Goal: Find specific page/section: Locate a particular part of the current website

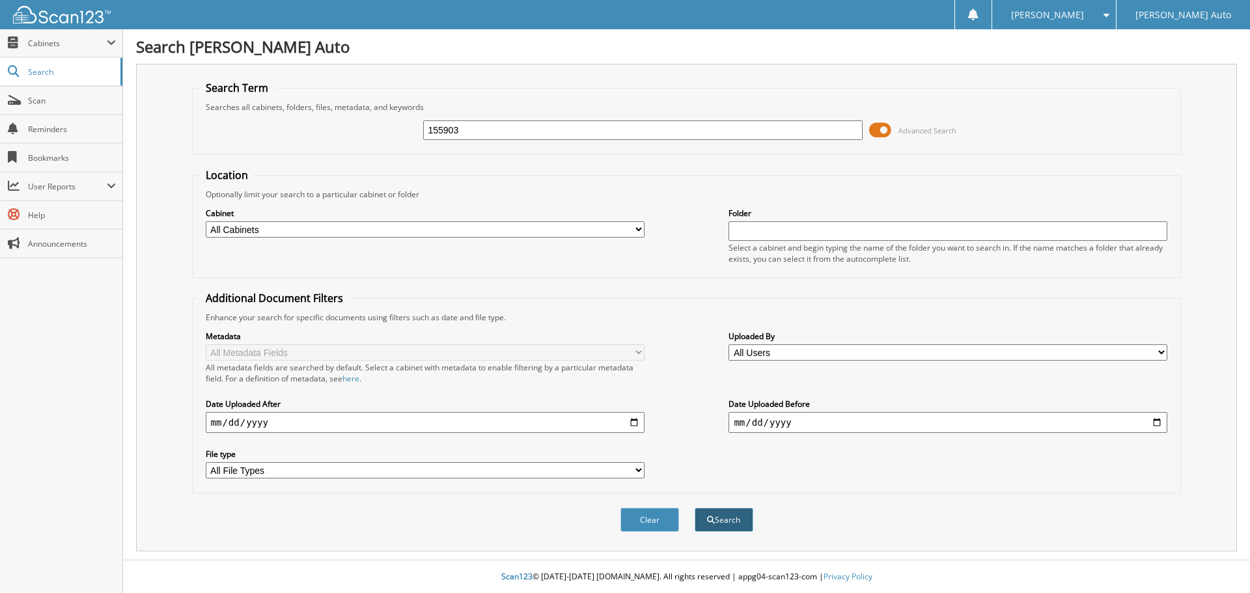
type input "155903"
click at [720, 525] on button "Search" at bounding box center [723, 520] width 59 height 24
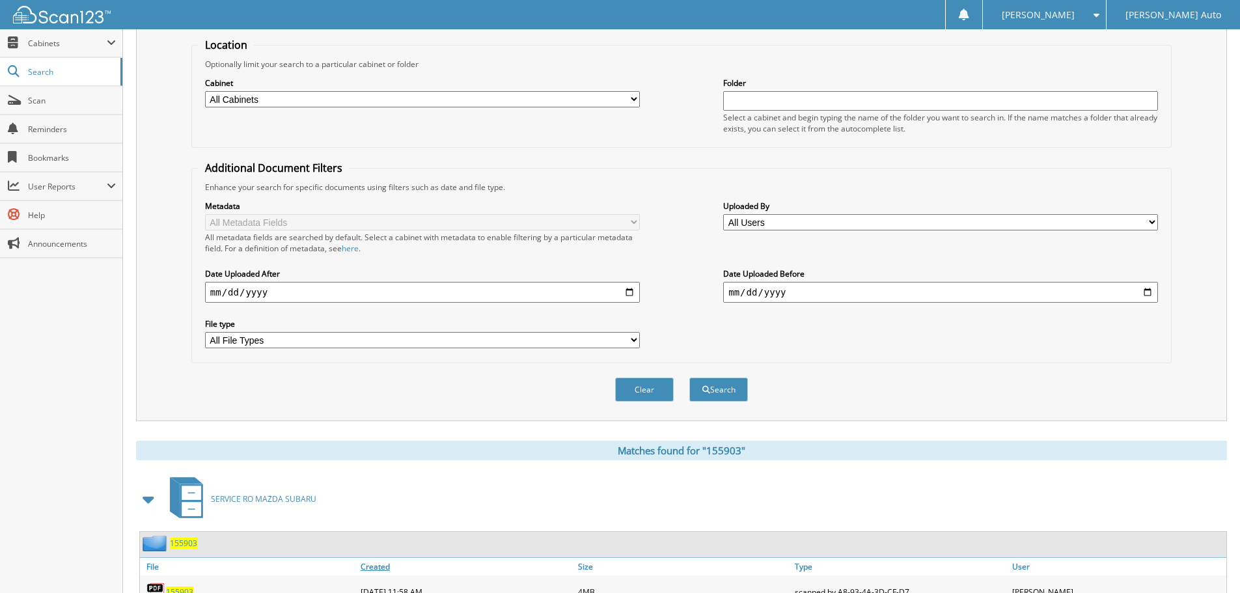
scroll to position [325, 0]
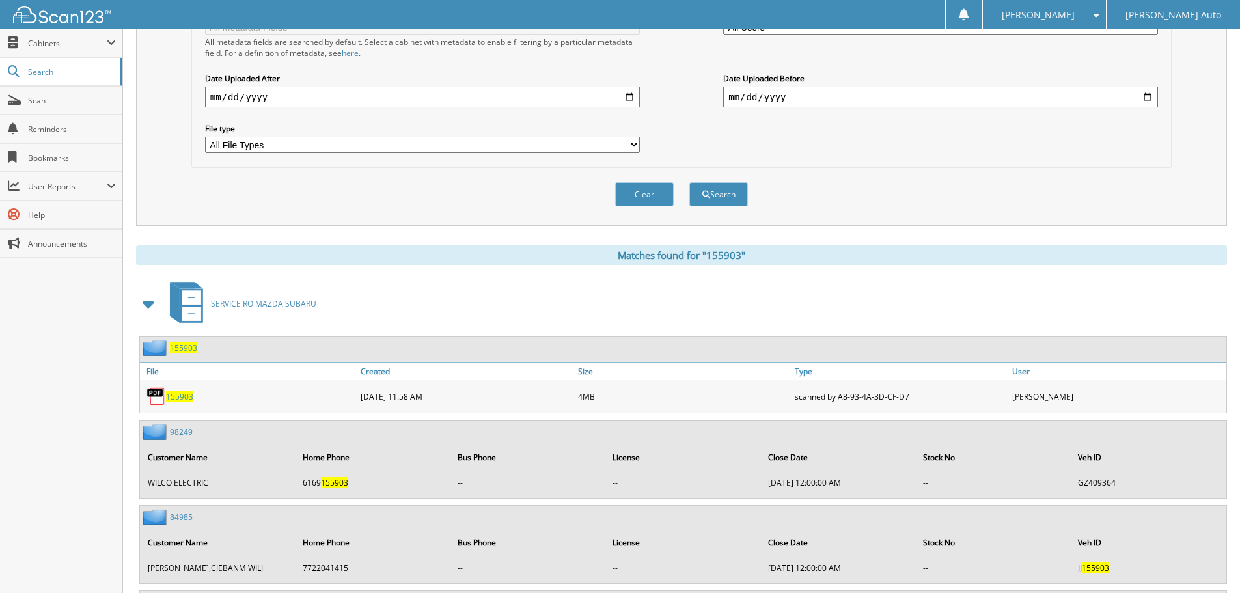
click at [182, 396] on span "155903" at bounding box center [179, 396] width 27 height 11
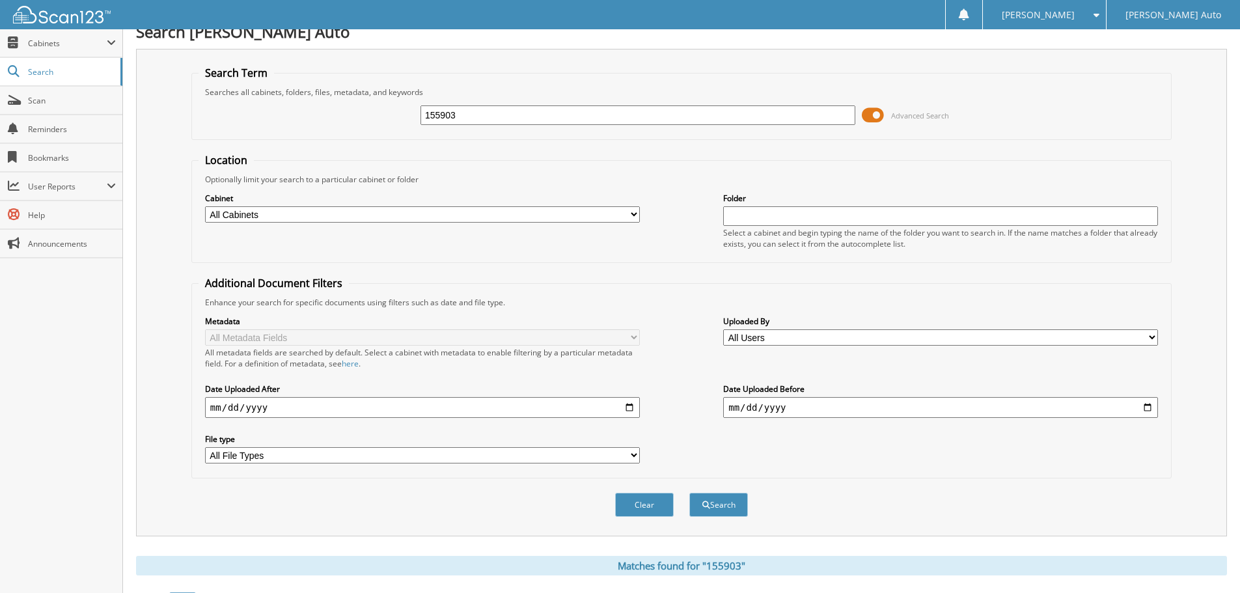
scroll to position [0, 0]
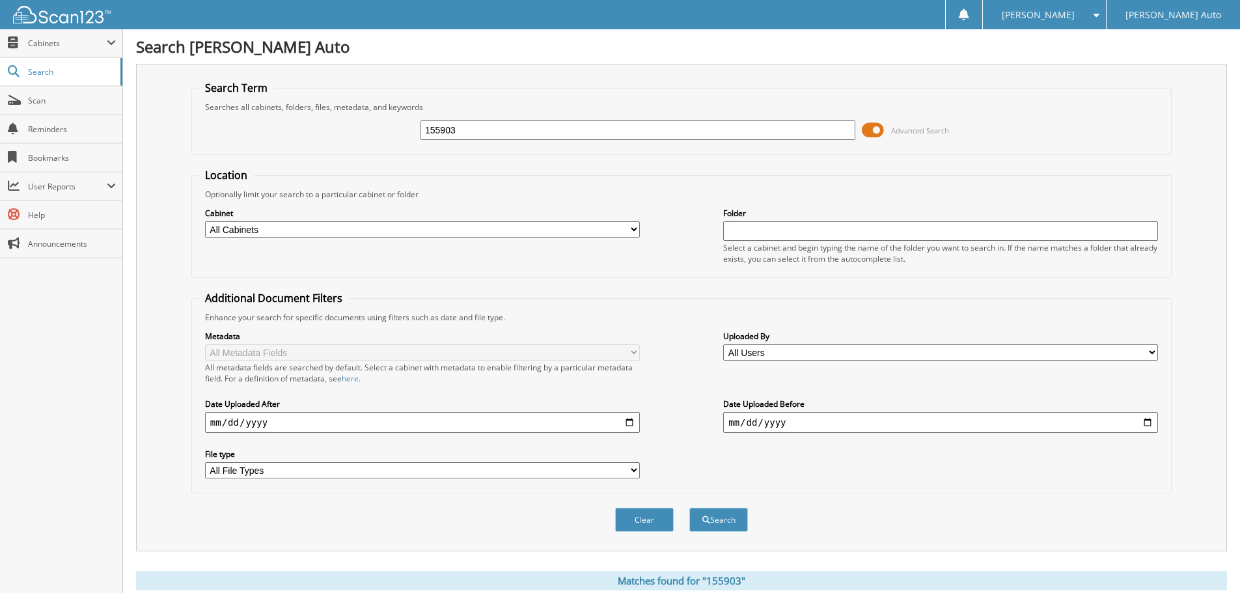
drag, startPoint x: 461, startPoint y: 125, endPoint x: 426, endPoint y: 123, distance: 35.2
click at [426, 123] on input "155903" at bounding box center [637, 130] width 435 height 20
type input "156070"
click at [689, 508] on button "Search" at bounding box center [718, 520] width 59 height 24
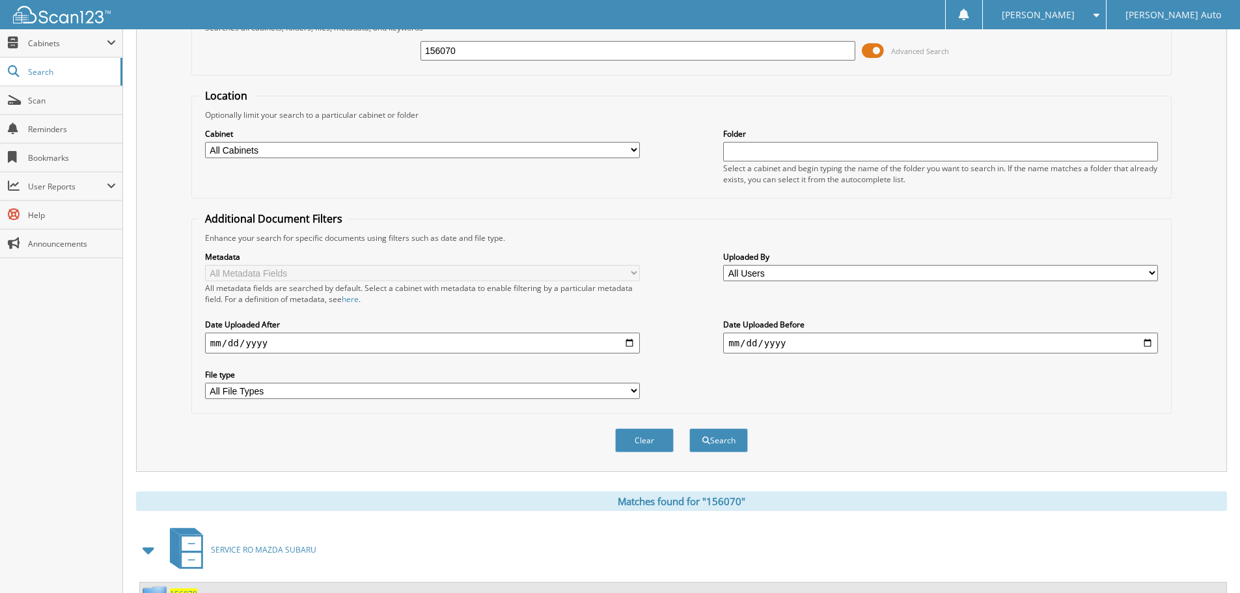
scroll to position [185, 0]
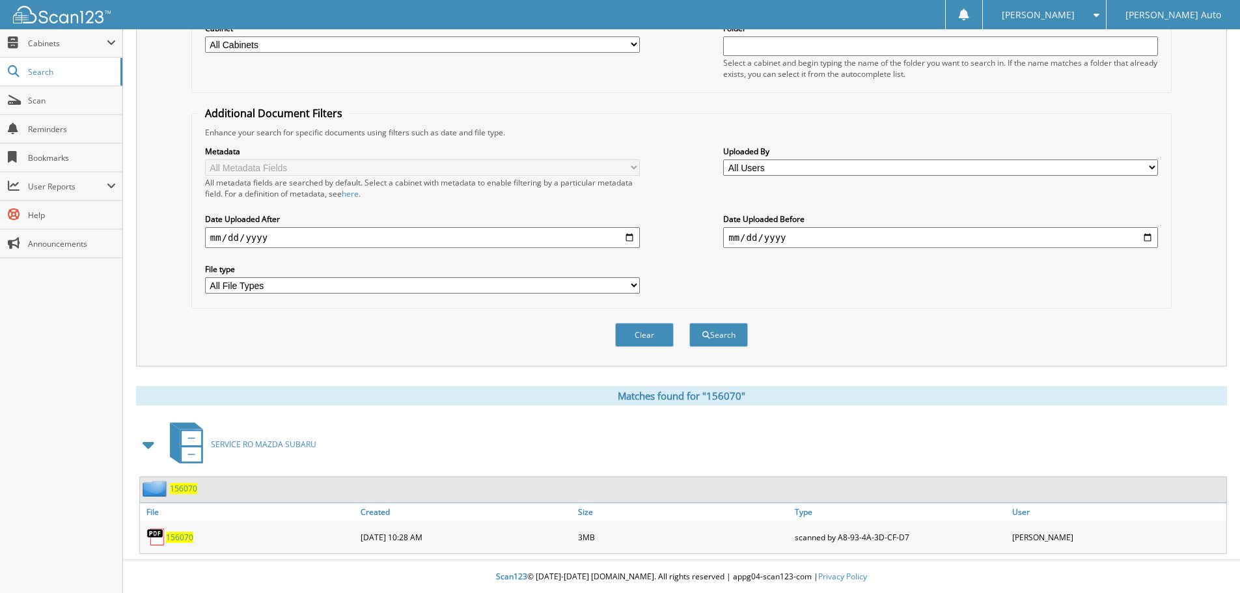
click at [183, 532] on link "156070" at bounding box center [179, 537] width 27 height 11
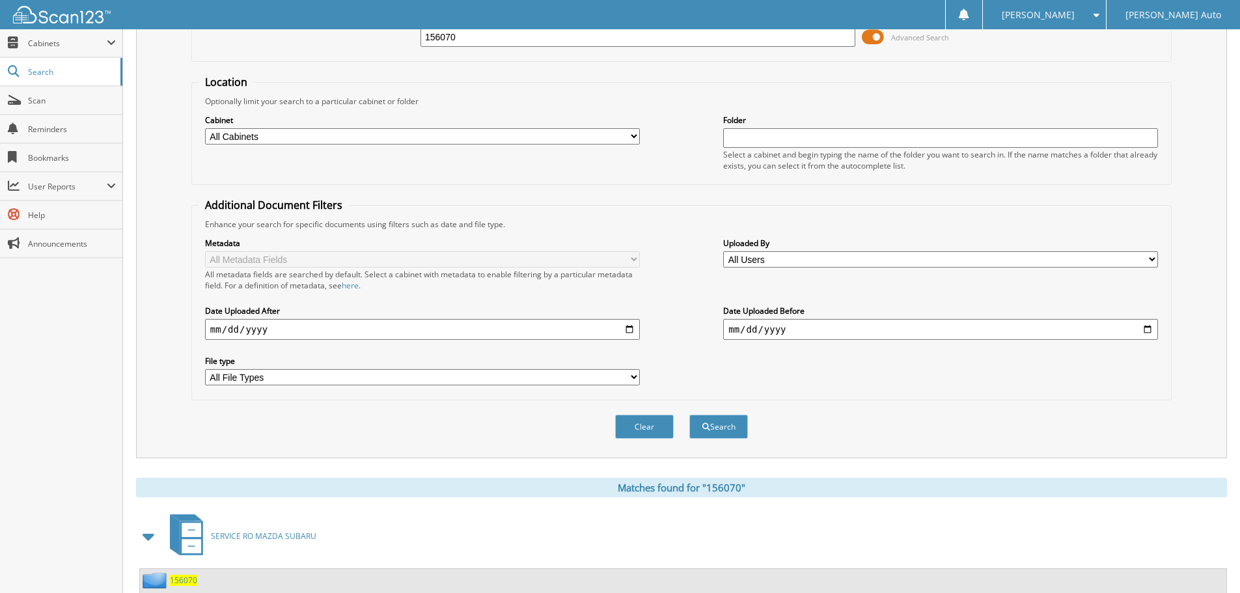
scroll to position [0, 0]
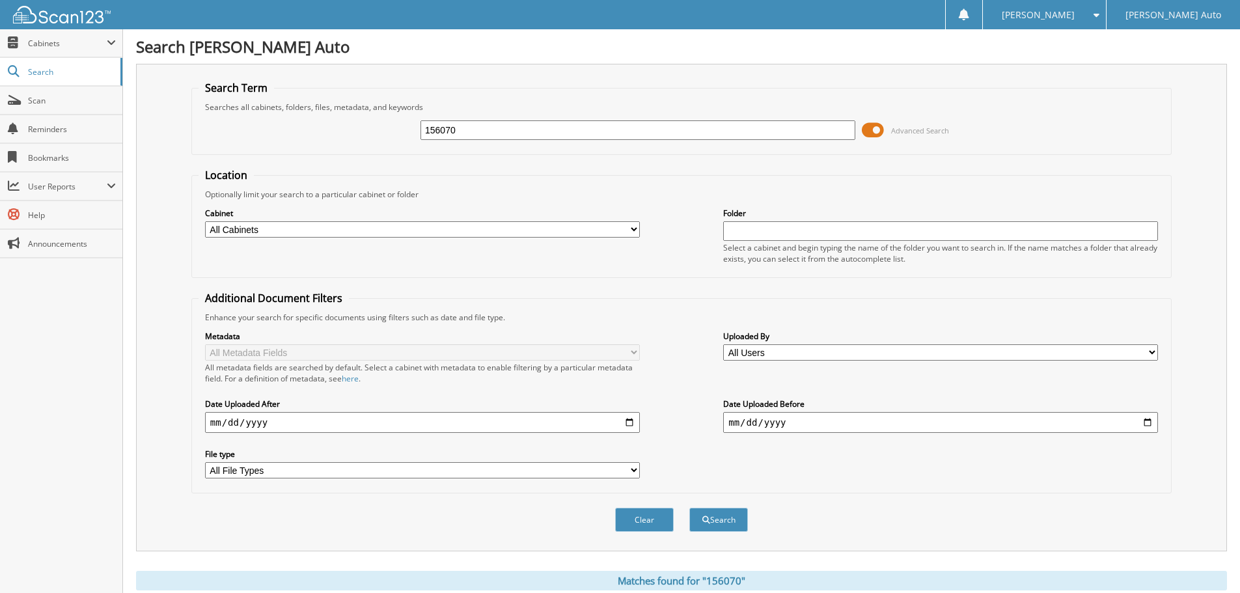
drag, startPoint x: 499, startPoint y: 129, endPoint x: 428, endPoint y: 122, distance: 71.3
click at [428, 122] on input "156070" at bounding box center [637, 130] width 435 height 20
type input "158728"
click at [726, 528] on button "Search" at bounding box center [718, 520] width 59 height 24
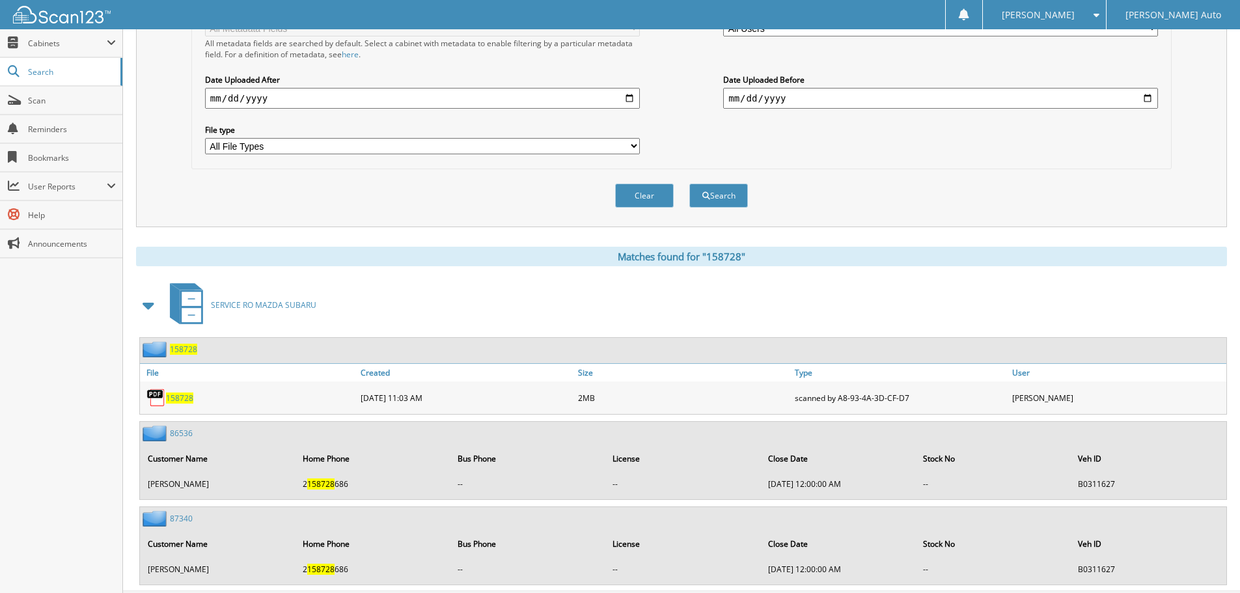
scroll to position [325, 0]
click at [183, 395] on span "158728" at bounding box center [179, 396] width 27 height 11
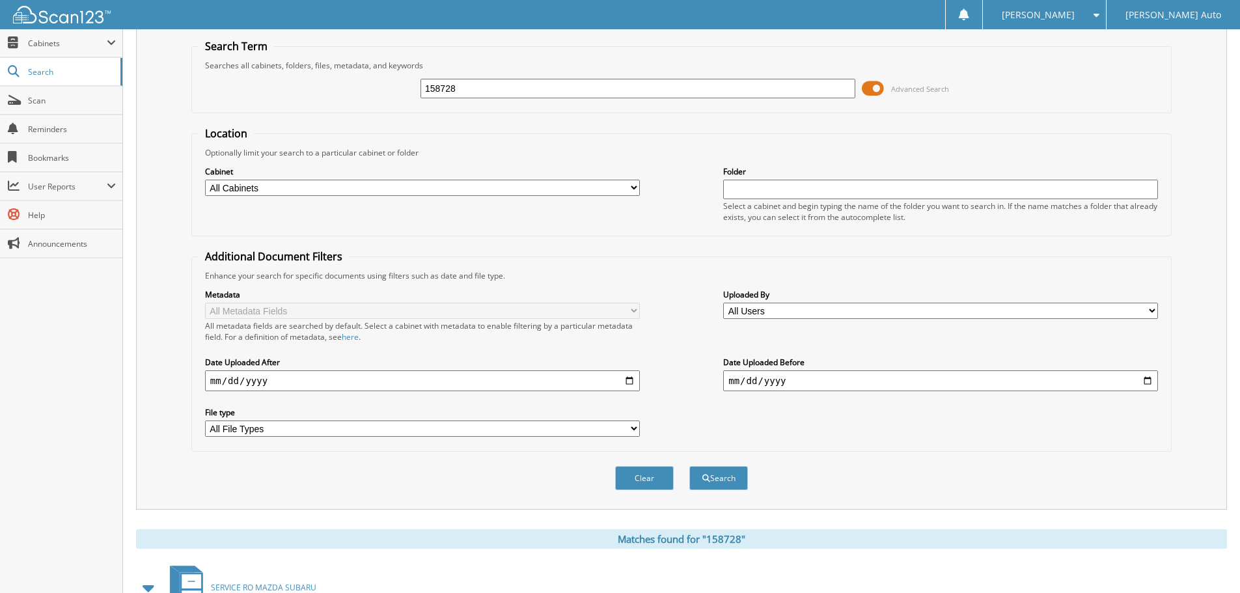
scroll to position [0, 0]
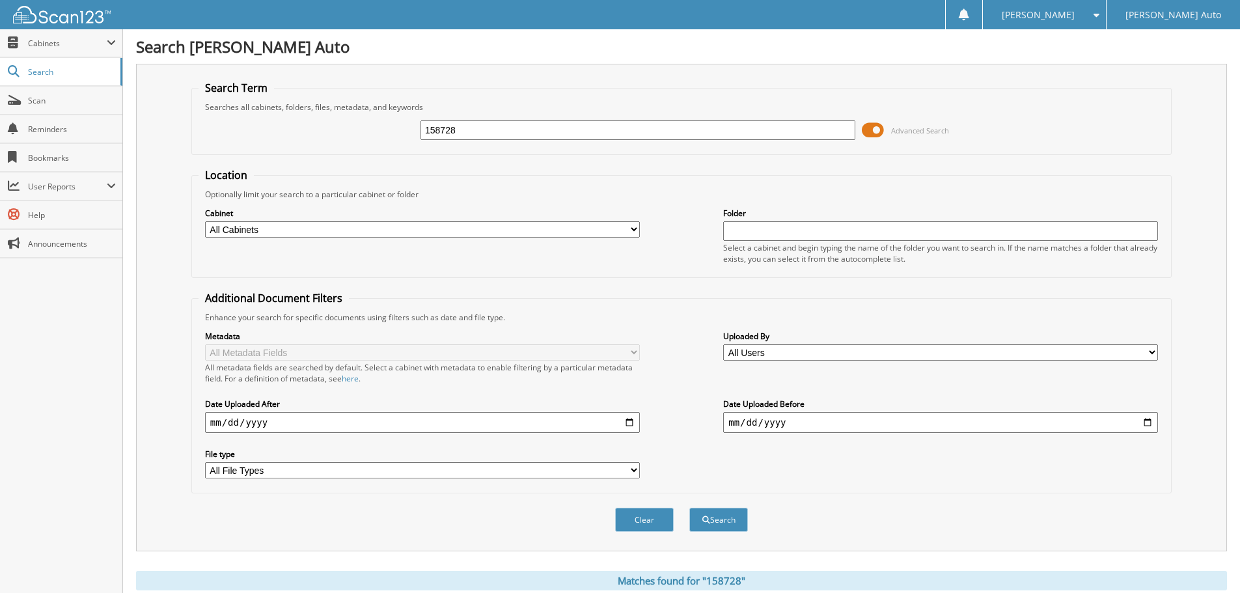
drag, startPoint x: 532, startPoint y: 135, endPoint x: 279, endPoint y: 130, distance: 253.9
click at [280, 129] on div "158728 Advanced Search" at bounding box center [681, 130] width 966 height 35
paste input "158728"
type input "158728"
click at [726, 521] on button "Search" at bounding box center [718, 520] width 59 height 24
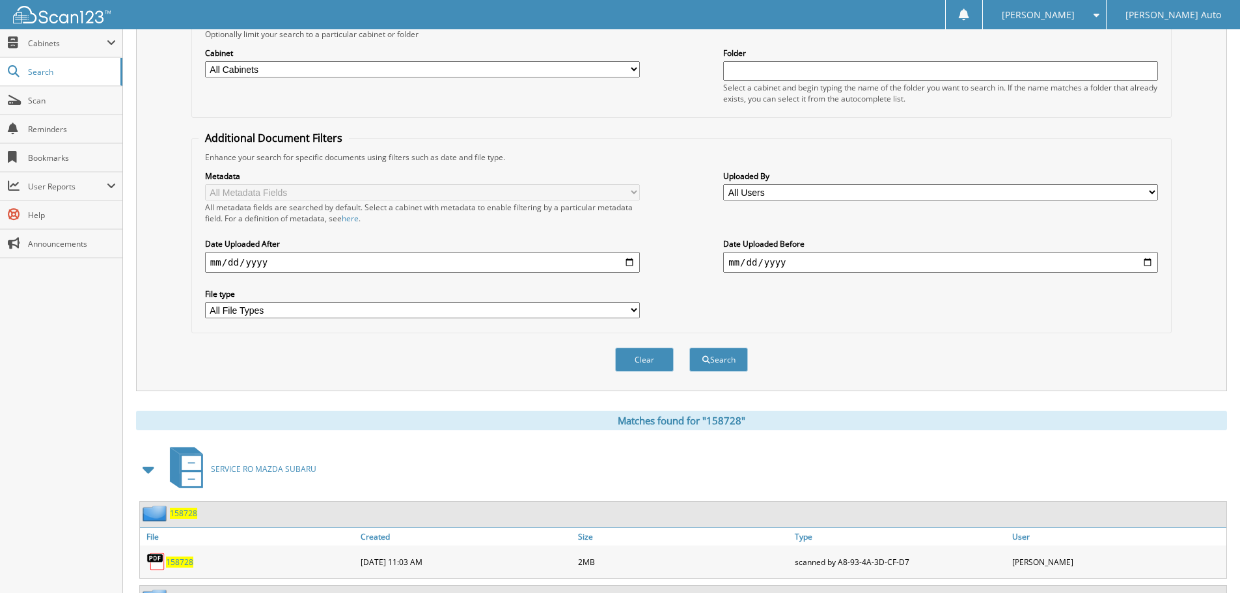
scroll to position [325, 0]
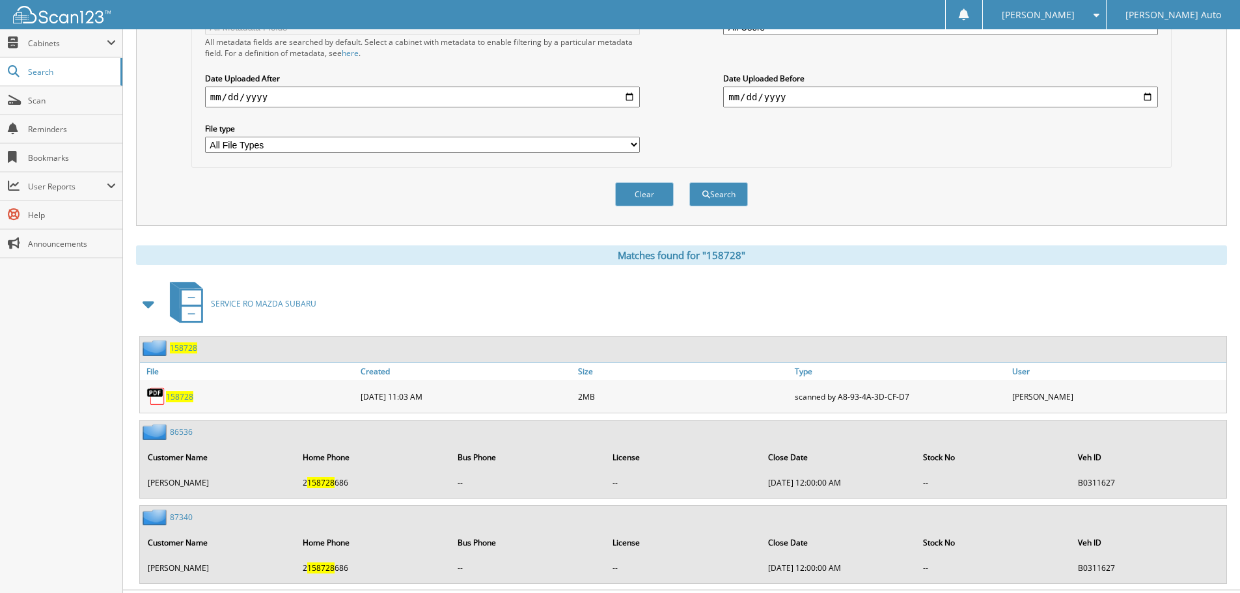
click at [173, 394] on span "158728" at bounding box center [179, 396] width 27 height 11
